Goal: Task Accomplishment & Management: Manage account settings

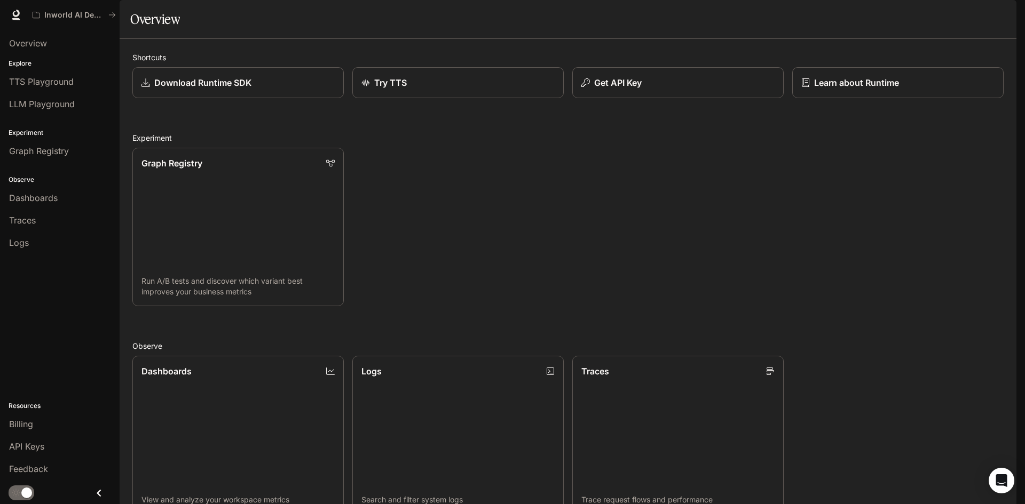
click at [998, 21] on div "button" at bounding box center [1001, 14] width 15 height 15
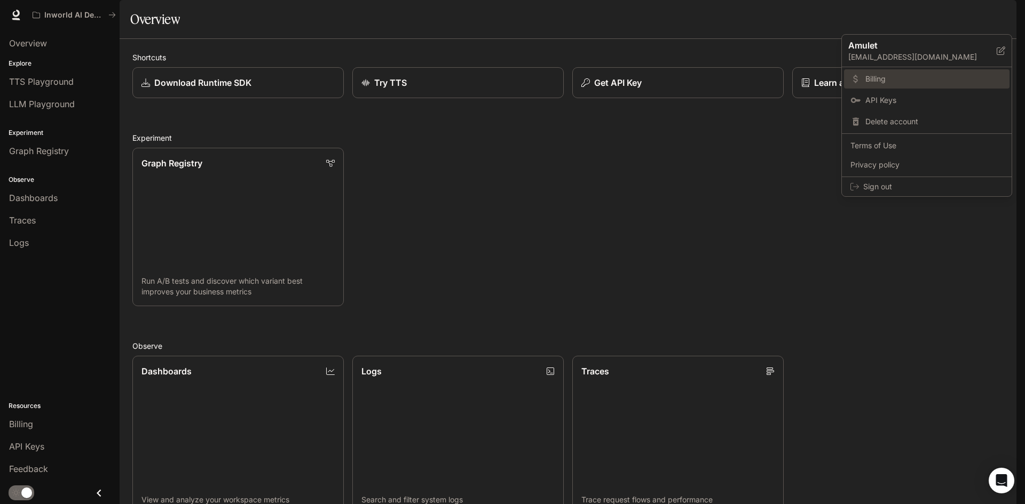
click at [921, 75] on span "Billing" at bounding box center [934, 79] width 138 height 11
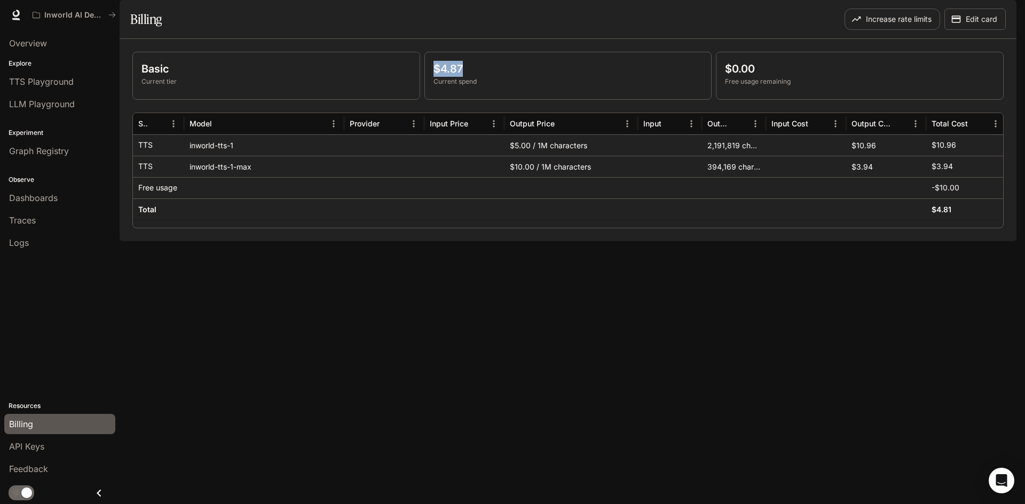
drag, startPoint x: 440, startPoint y: 99, endPoint x: 430, endPoint y: 97, distance: 10.4
click at [430, 97] on div "$4.87 Current spend" at bounding box center [568, 75] width 287 height 47
click at [534, 30] on div "Billing" at bounding box center [347, 19] width 435 height 21
drag, startPoint x: 757, startPoint y: 200, endPoint x: 687, endPoint y: 206, distance: 70.1
click at [693, 177] on div "TTS inworld-tts-1-max $10.00 / 1M characters 394,169 characters $3.94 $3.94" at bounding box center [569, 166] width 873 height 21
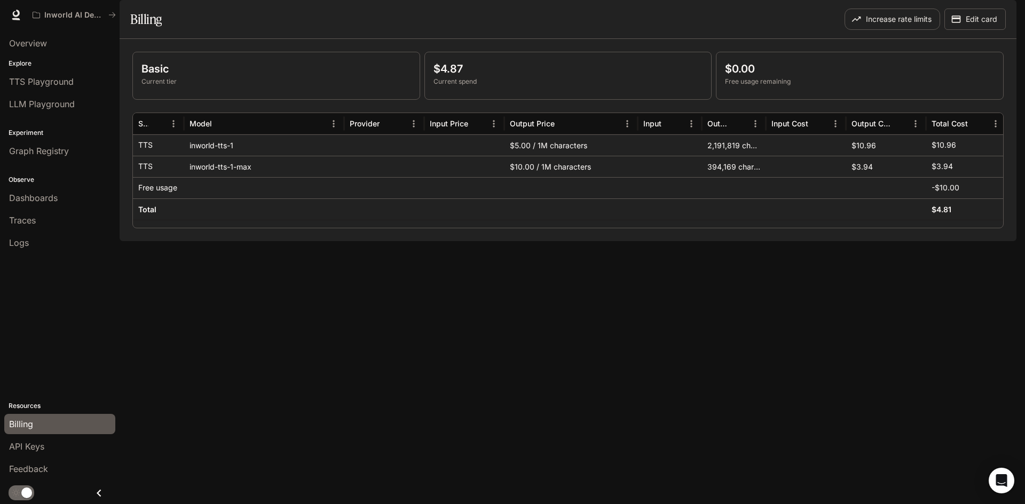
click at [678, 241] on div "Basic Current tier $4.87 Current spend $0.00 Free usage remaining Service Model…" at bounding box center [568, 140] width 896 height 202
click at [549, 241] on div "Basic Current tier $4.87 Current spend $0.00 Free usage remaining Service Model…" at bounding box center [568, 140] width 896 height 202
drag, startPoint x: 539, startPoint y: 198, endPoint x: 600, endPoint y: 195, distance: 60.9
click at [595, 177] on div "$10.00 / 1M characters" at bounding box center [570, 166] width 133 height 21
click at [621, 241] on div "Basic Current tier $4.87 Current spend $0.00 Free usage remaining Service Model…" at bounding box center [568, 140] width 896 height 202
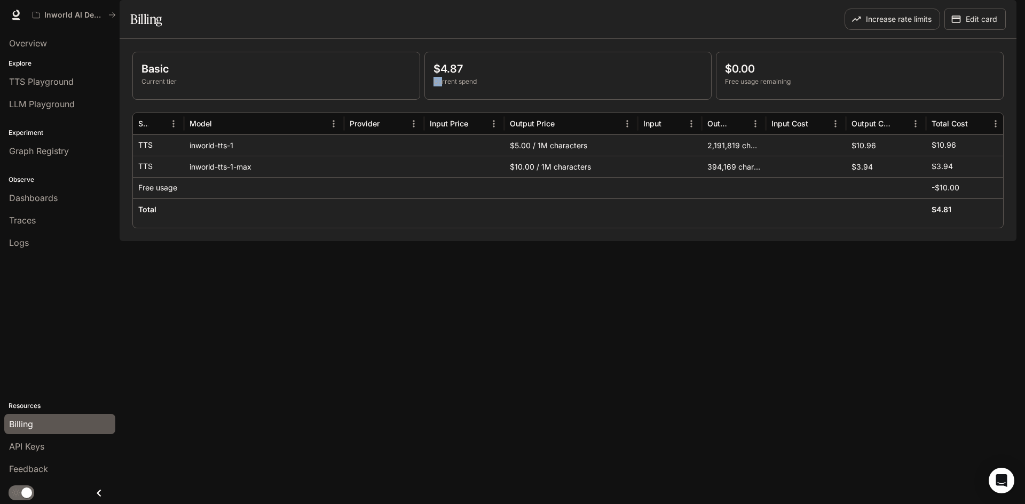
drag, startPoint x: 450, startPoint y: 107, endPoint x: 440, endPoint y: 106, distance: 10.2
click at [440, 86] on div "$4.87 Current spend" at bounding box center [567, 74] width 269 height 26
click at [491, 77] on p "$4.87" at bounding box center [567, 69] width 269 height 16
drag, startPoint x: 440, startPoint y: 98, endPoint x: 495, endPoint y: 100, distance: 54.5
click at [481, 77] on p "$4.87" at bounding box center [567, 69] width 269 height 16
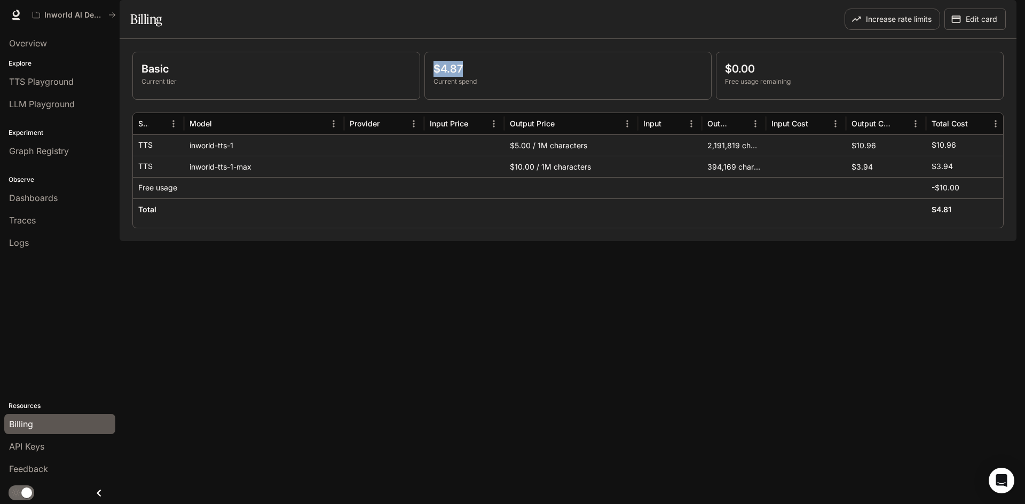
click at [506, 77] on p "$4.87" at bounding box center [567, 69] width 269 height 16
drag, startPoint x: 662, startPoint y: 258, endPoint x: 698, endPoint y: 256, distance: 35.8
click at [698, 228] on div "Service Model Provider Input Price Output Price Input Output Input Cost Output …" at bounding box center [567, 171] width 871 height 116
click at [672, 241] on div "Basic Current tier $4.87 Current spend $0.00 Free usage remaining Service Model…" at bounding box center [568, 140] width 896 height 202
drag, startPoint x: 696, startPoint y: 196, endPoint x: 744, endPoint y: 204, distance: 48.3
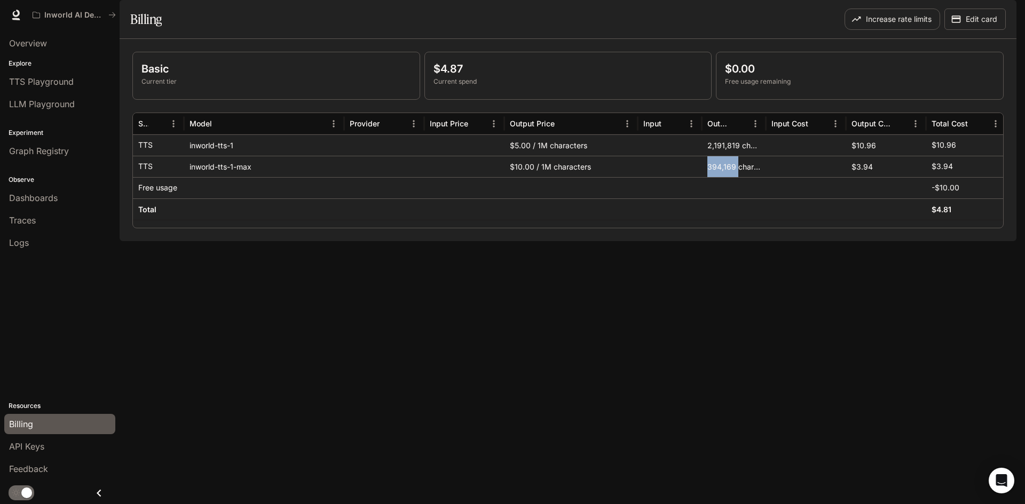
click at [737, 177] on div "TTS inworld-tts-1-max $10.00 / 1M characters 394,169 characters $3.94 $3.94" at bounding box center [569, 166] width 873 height 21
click at [755, 241] on div "Basic Current tier $4.87 Current spend $0.00 Free usage remaining Service Model…" at bounding box center [568, 140] width 896 height 202
drag, startPoint x: 736, startPoint y: 195, endPoint x: 761, endPoint y: 195, distance: 24.5
click at [758, 177] on div "TTS inworld-tts-1-max $10.00 / 1M characters 394,169 characters $3.94 $3.94" at bounding box center [569, 166] width 873 height 21
click at [788, 241] on div "Basic Current tier $4.87 Current spend $0.00 Free usage remaining Service Model…" at bounding box center [568, 140] width 896 height 202
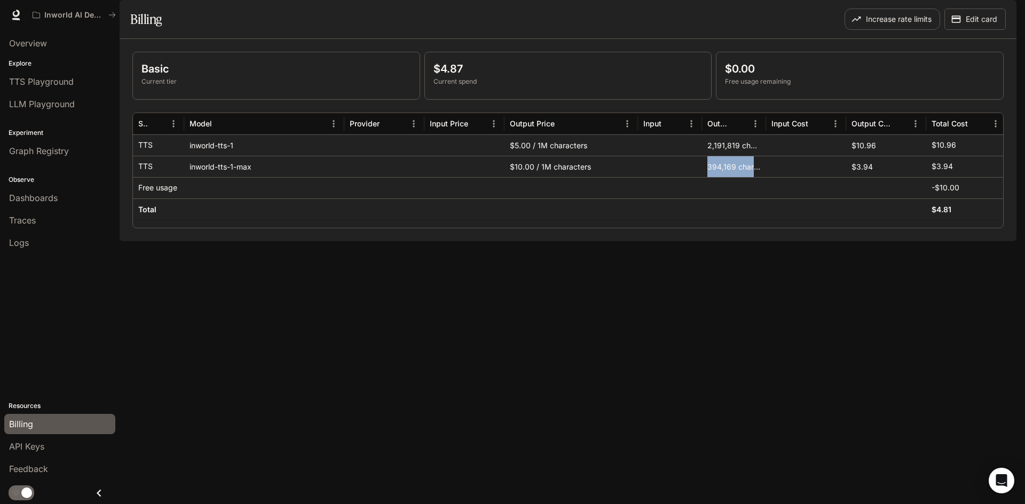
drag, startPoint x: 743, startPoint y: 199, endPoint x: 700, endPoint y: 207, distance: 44.1
click at [702, 177] on div "394,169 characters" at bounding box center [734, 166] width 64 height 21
click at [725, 241] on div "Basic Current tier $4.87 Current spend $0.00 Free usage remaining Service Model…" at bounding box center [568, 140] width 896 height 202
drag, startPoint x: 703, startPoint y: 192, endPoint x: 759, endPoint y: 196, distance: 56.7
click at [758, 177] on div "394,169 characters" at bounding box center [734, 166] width 64 height 21
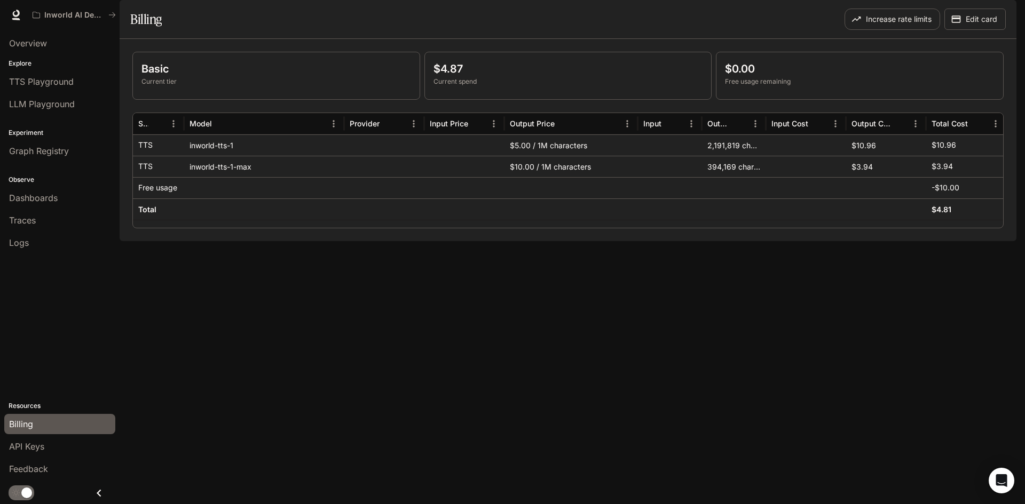
click at [820, 241] on div "Basic Current tier $4.87 Current spend $0.00 Free usage remaining Service Model…" at bounding box center [568, 140] width 896 height 202
